Goal: Information Seeking & Learning: Learn about a topic

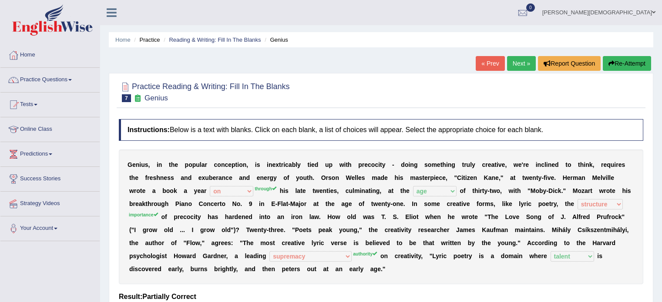
select select "on"
select select "age"
select select "structure"
select select "supremacy"
select select "talent"
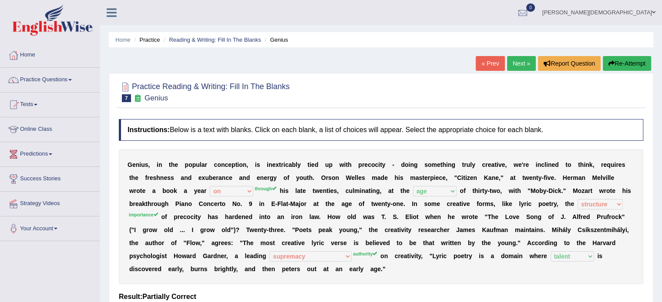
click at [49, 130] on link "Online Class" at bounding box center [49, 128] width 99 height 22
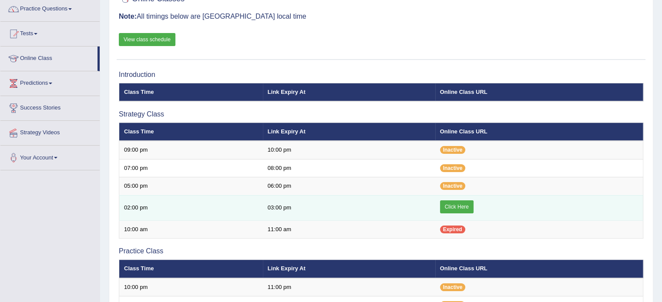
scroll to position [69, 0]
